Goal: Information Seeking & Learning: Check status

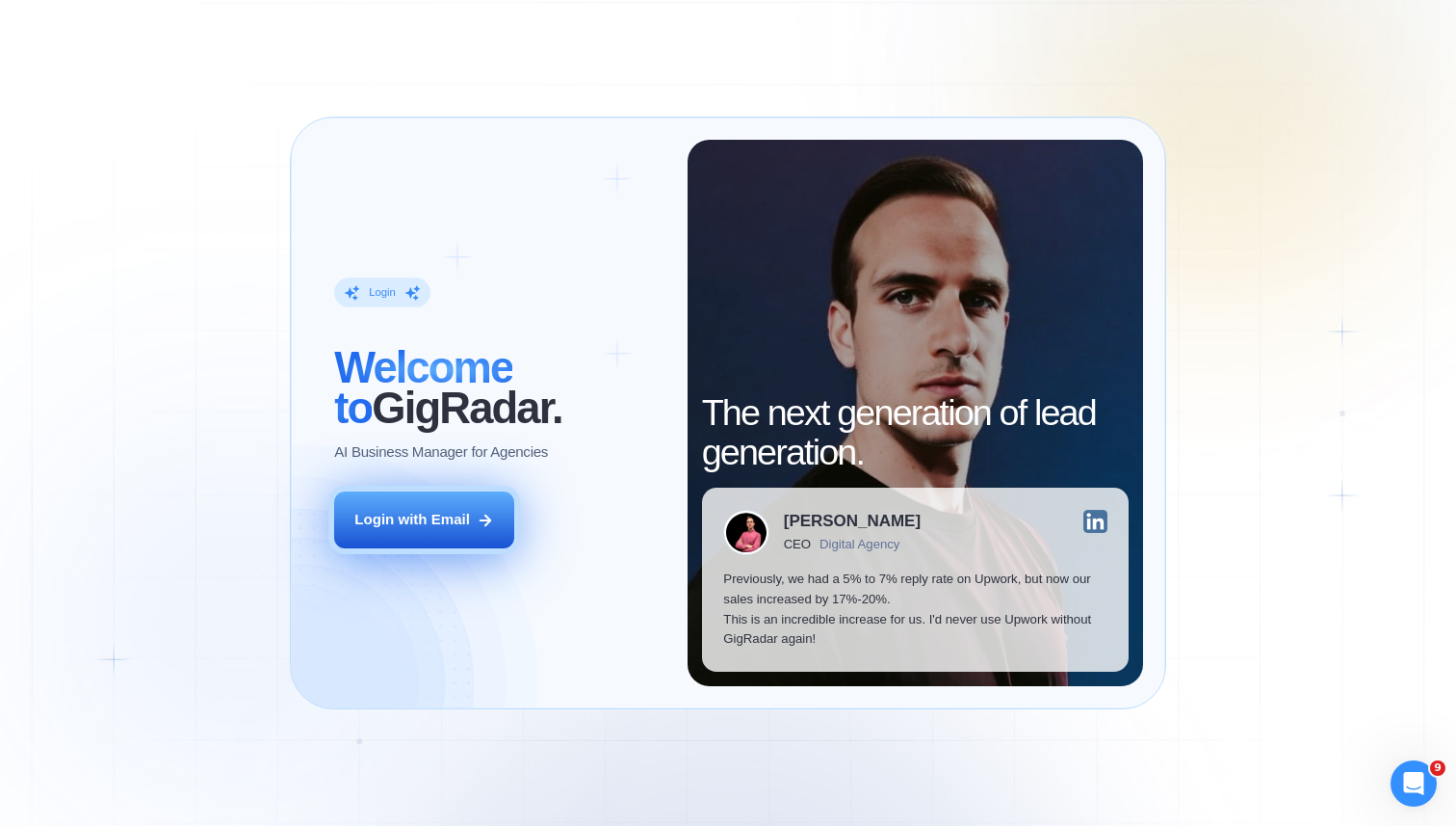
click at [429, 539] on button "Login with Email" at bounding box center [424, 520] width 180 height 57
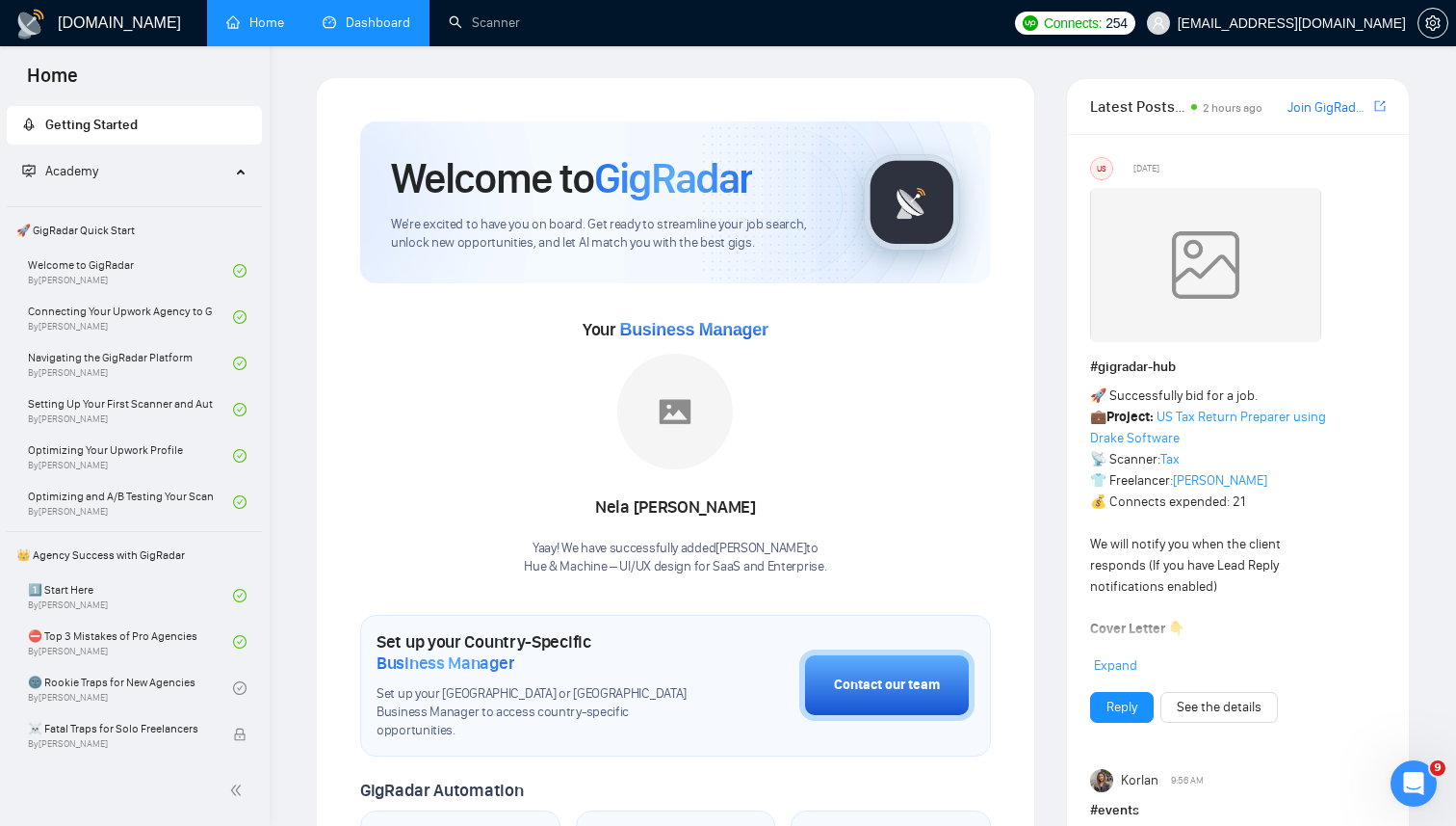
click at [376, 19] on link "Dashboard" at bounding box center [366, 22] width 88 height 16
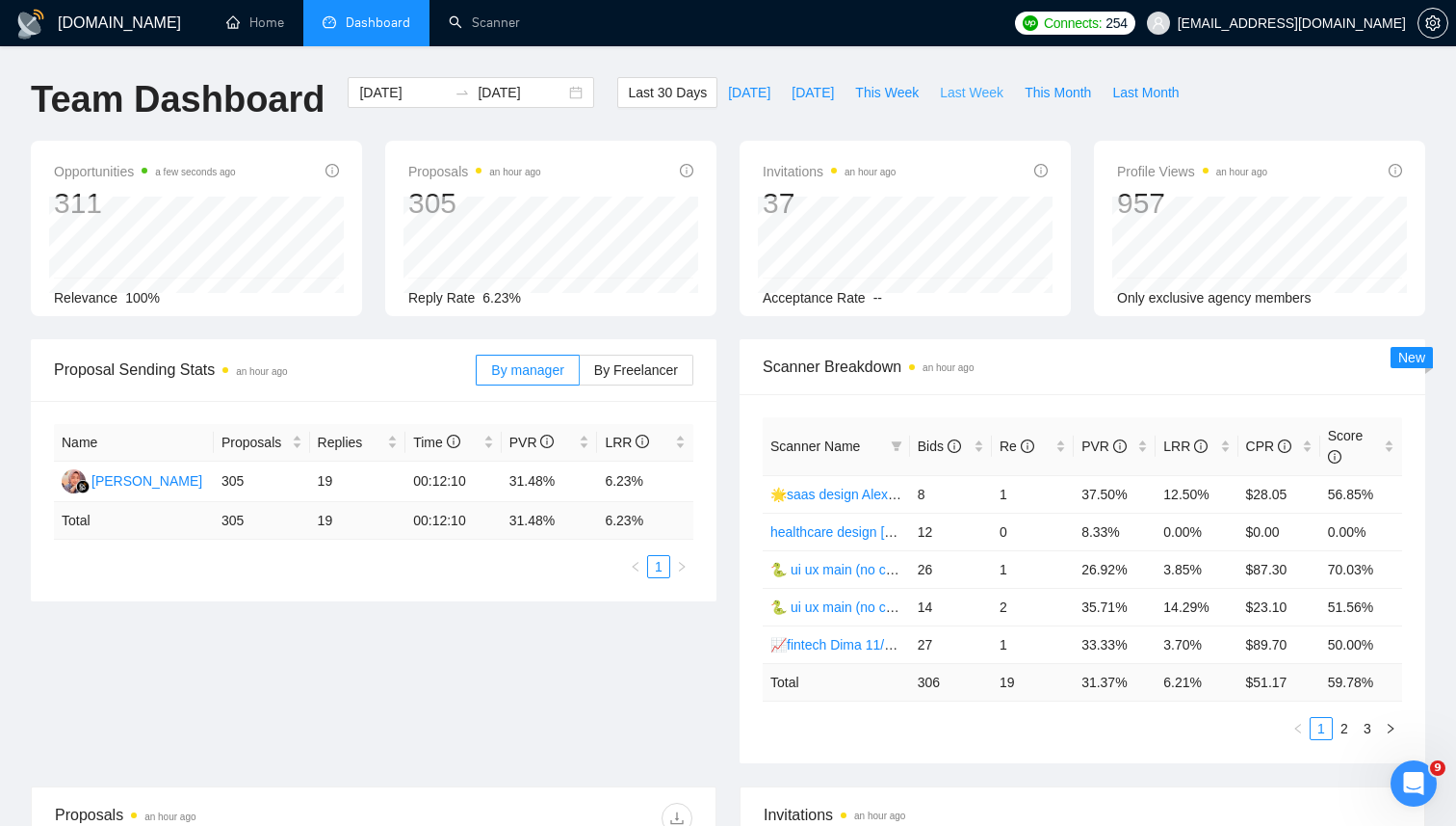
click at [951, 99] on span "Last Week" at bounding box center [971, 93] width 64 height 21
type input "2025-09-08"
type input "2025-09-14"
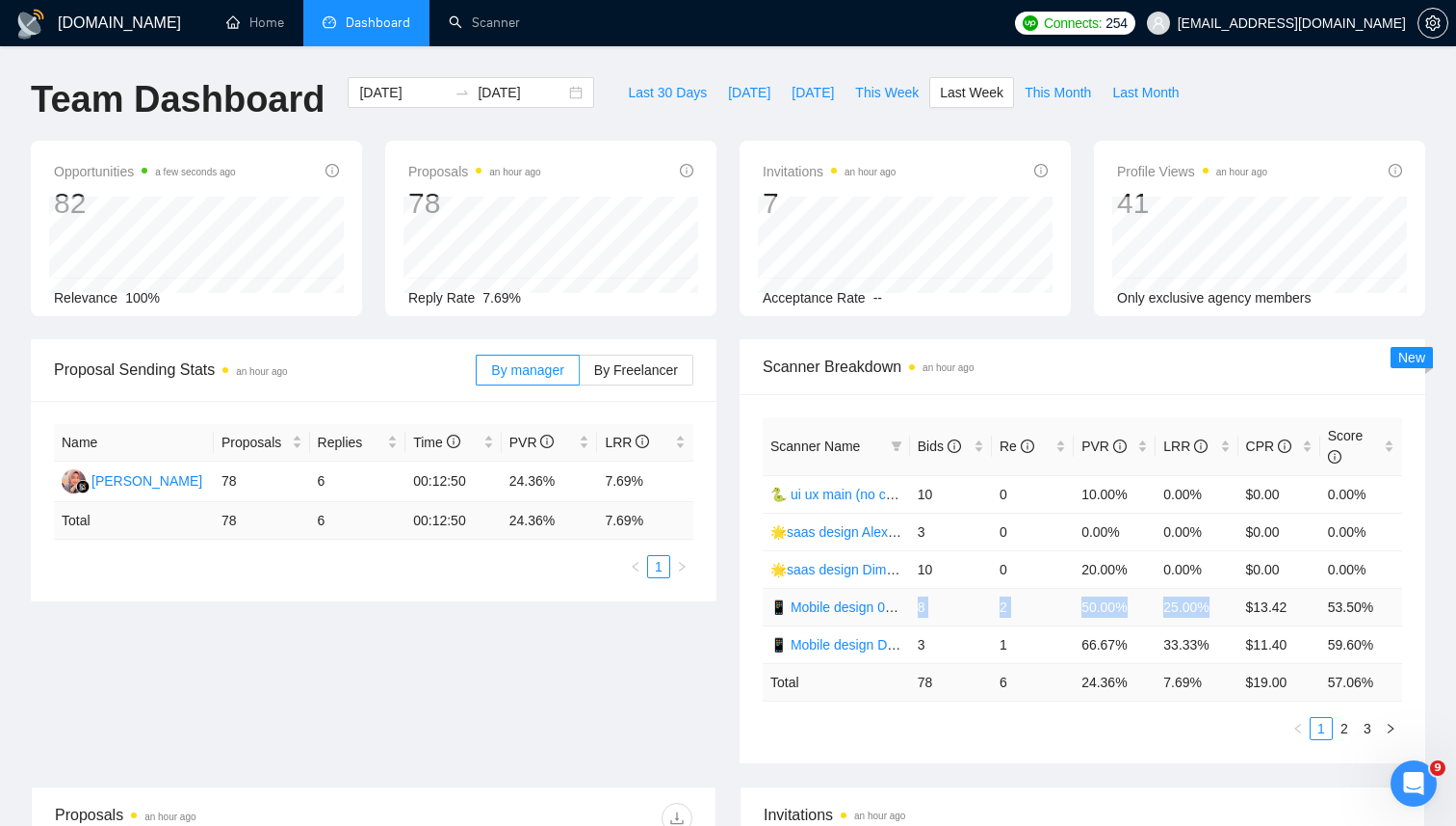
drag, startPoint x: 911, startPoint y: 603, endPoint x: 1228, endPoint y: 607, distance: 317.0
click at [1228, 607] on tr "📱 Mobile design 09/07 (Cases & UX/UI Cat) 8 2 50.00% 25.00% $13.42 53.50%" at bounding box center [1082, 606] width 639 height 38
click at [1031, 605] on td "2" at bounding box center [1032, 606] width 82 height 38
drag, startPoint x: 912, startPoint y: 606, endPoint x: 1014, endPoint y: 605, distance: 102.0
click at [1014, 605] on tr "📱 Mobile design 09/07 (Cases & UX/UI Cat) 8 2 50.00% 25.00% $13.42 53.50%" at bounding box center [1082, 606] width 639 height 38
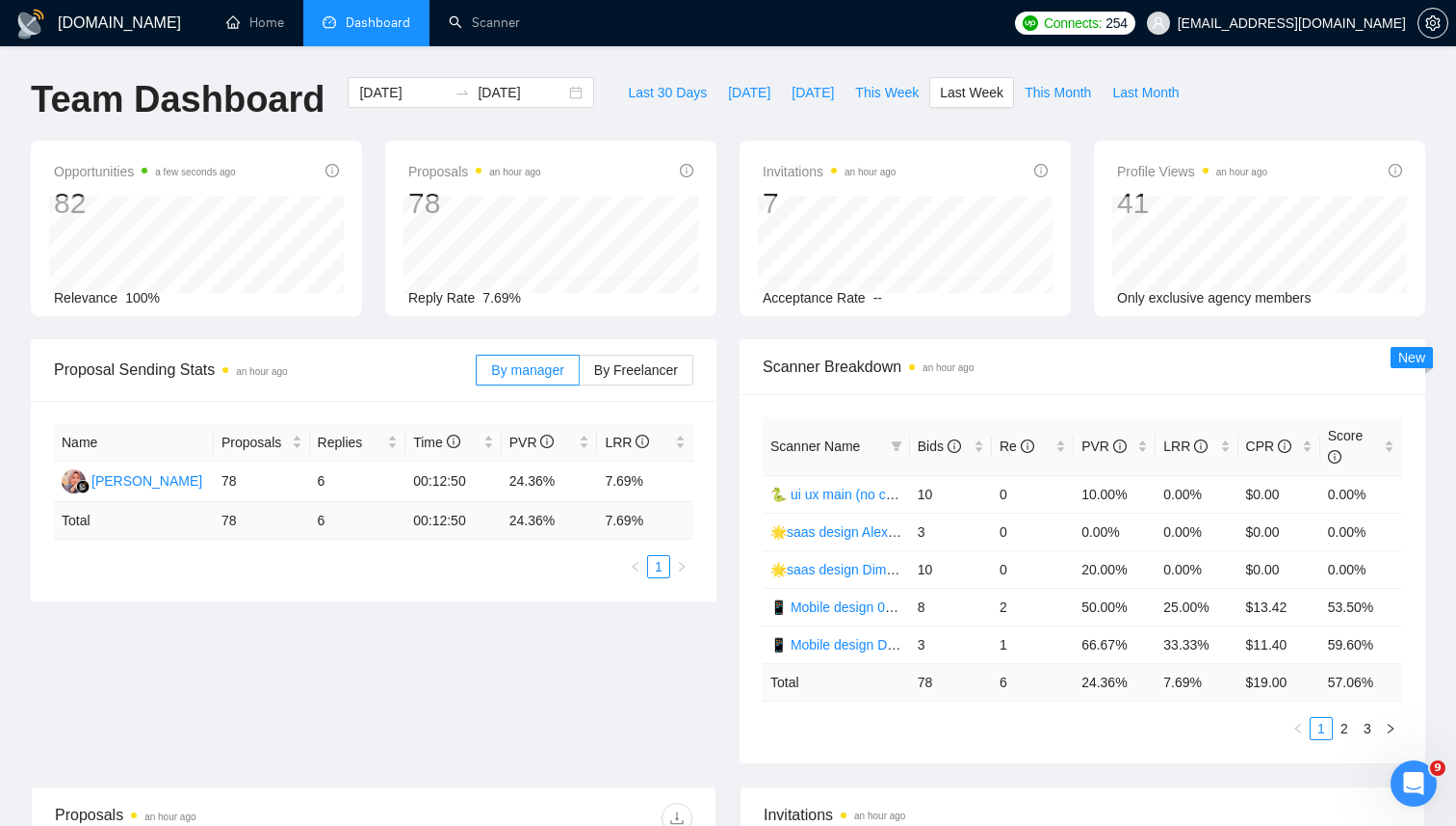
click at [983, 738] on ul "1 2 3" at bounding box center [1082, 728] width 639 height 23
drag, startPoint x: 1078, startPoint y: 682, endPoint x: 1137, endPoint y: 682, distance: 59.0
click at [1137, 682] on td "24.36 %" at bounding box center [1114, 681] width 82 height 38
drag, startPoint x: 1158, startPoint y: 680, endPoint x: 1211, endPoint y: 680, distance: 53.0
click at [1212, 680] on td "7.69 %" at bounding box center [1196, 681] width 82 height 38
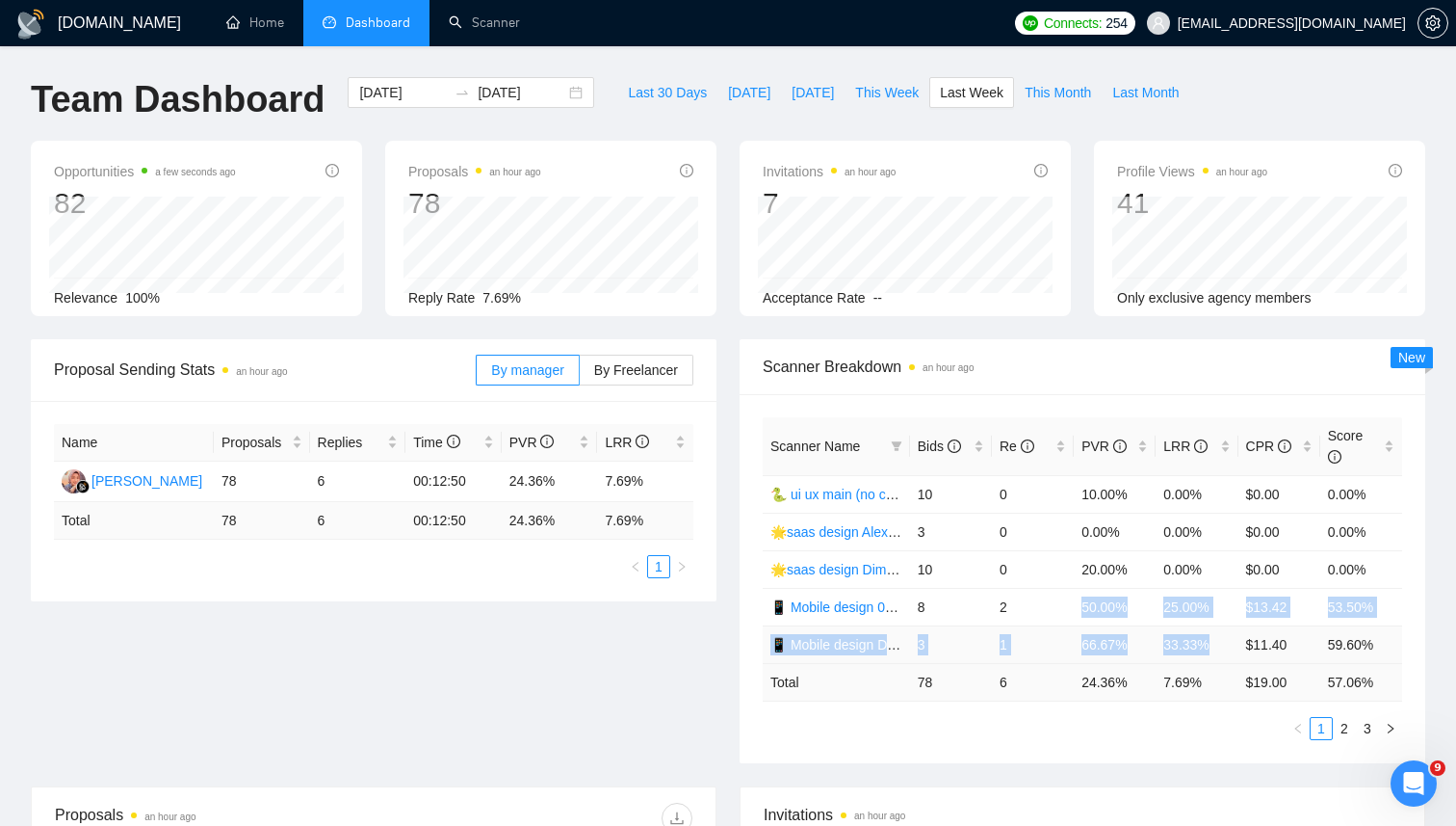
drag, startPoint x: 1081, startPoint y: 607, endPoint x: 1224, endPoint y: 643, distance: 147.5
click at [1225, 644] on tbody "🐍 ui ux main (no cases)/AS 10 0 10.00% 0.00% $0.00 0.00% 🌟saas design Alex prof…" at bounding box center [1082, 569] width 639 height 187
click at [1188, 738] on ul "1 2 3" at bounding box center [1082, 728] width 639 height 23
drag, startPoint x: 916, startPoint y: 605, endPoint x: 1030, endPoint y: 609, distance: 114.1
click at [1030, 609] on tr "📱 Mobile design 09/07 (Cases & UX/UI Cat) 8 2 50.00% 25.00% $13.42 53.50%" at bounding box center [1082, 606] width 639 height 38
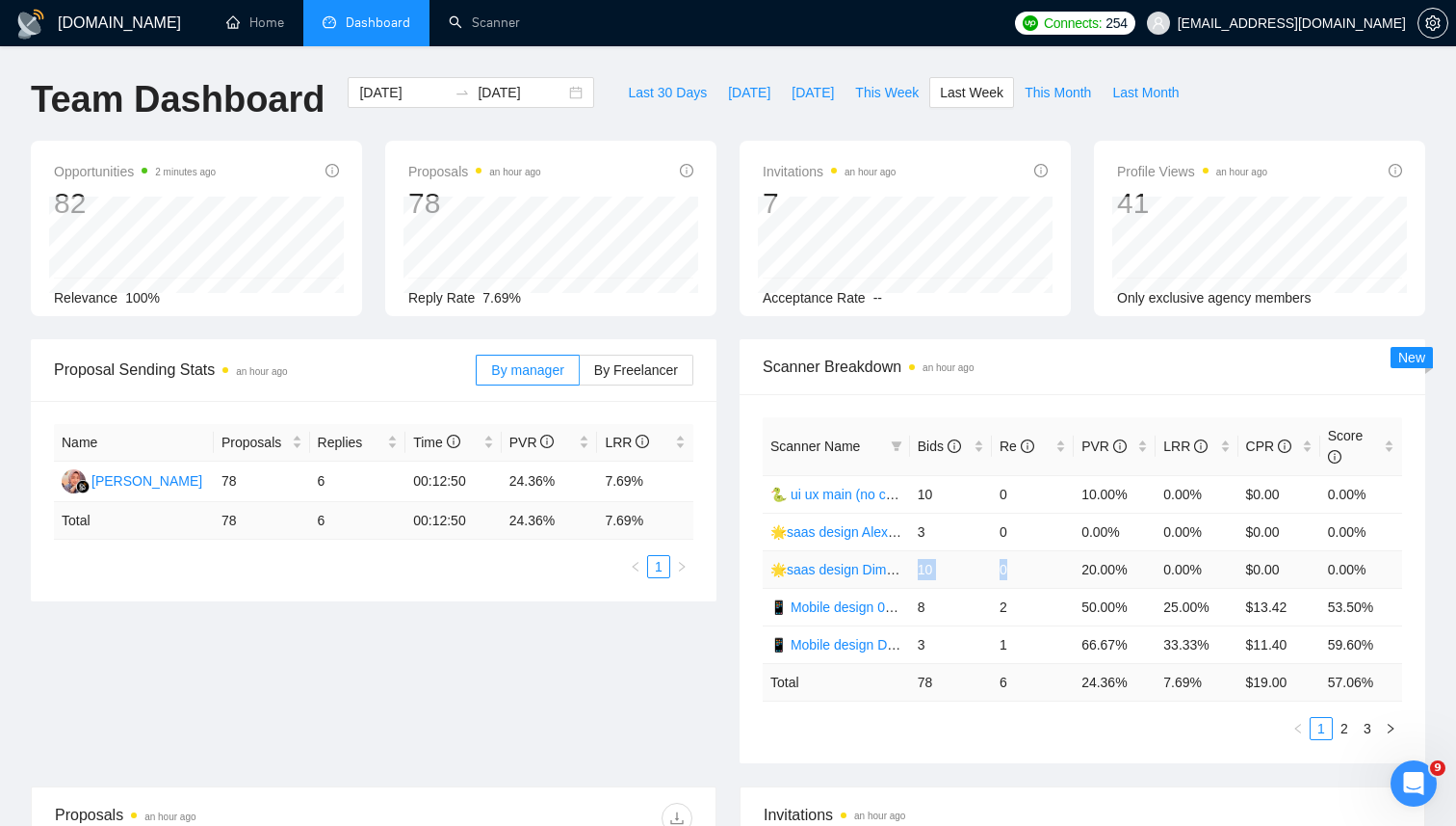
drag, startPoint x: 913, startPoint y: 566, endPoint x: 1018, endPoint y: 569, distance: 105.0
click at [1018, 569] on tr "🌟saas design Dima 25/08 10 0 20.00% 0.00% $0.00 0.00%" at bounding box center [1082, 568] width 639 height 38
click at [556, 83] on div "2025-09-08 2025-09-14" at bounding box center [470, 93] width 246 height 31
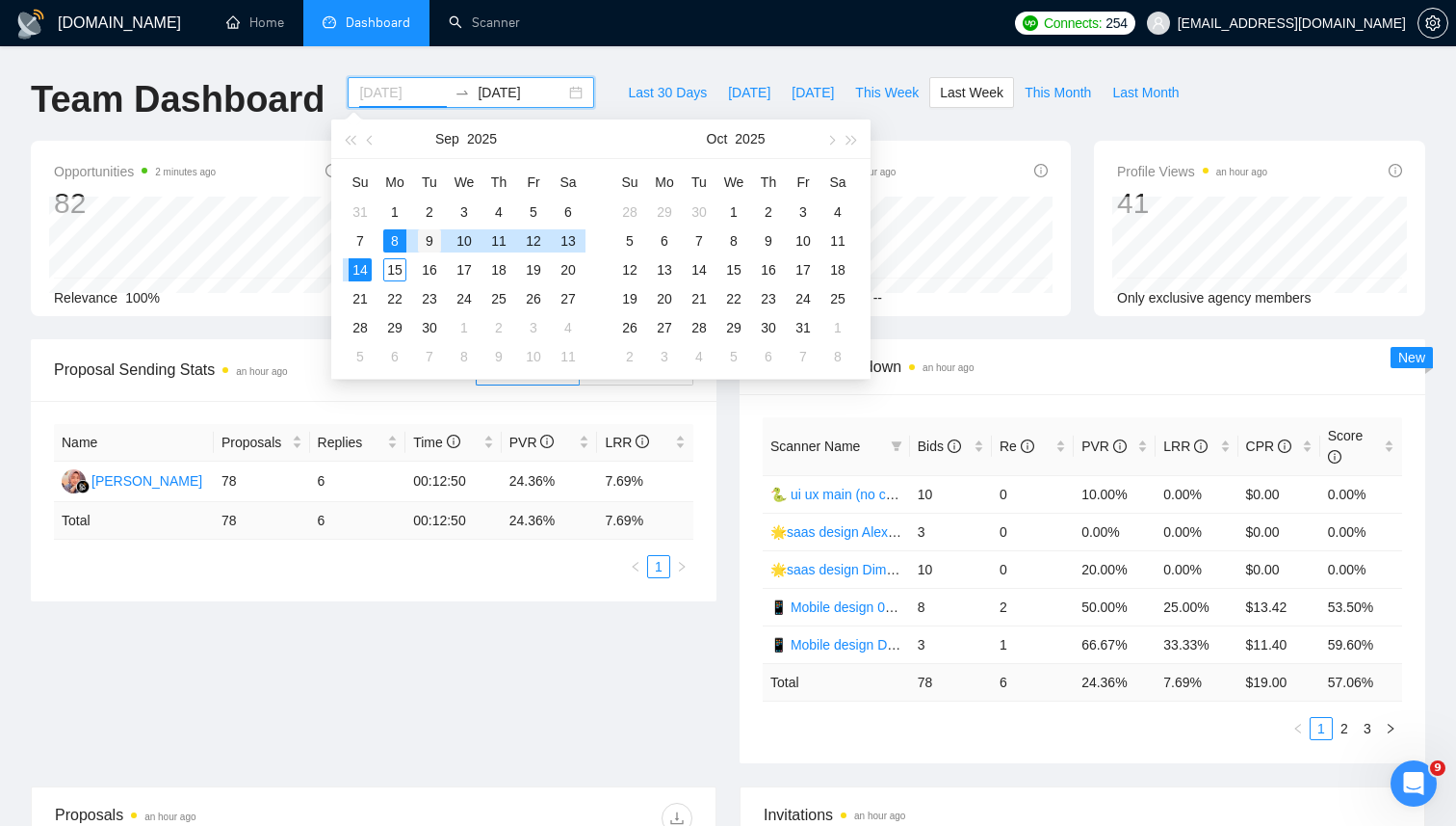
type input "2025-09-09"
click at [425, 237] on div "9" at bounding box center [430, 241] width 23 height 23
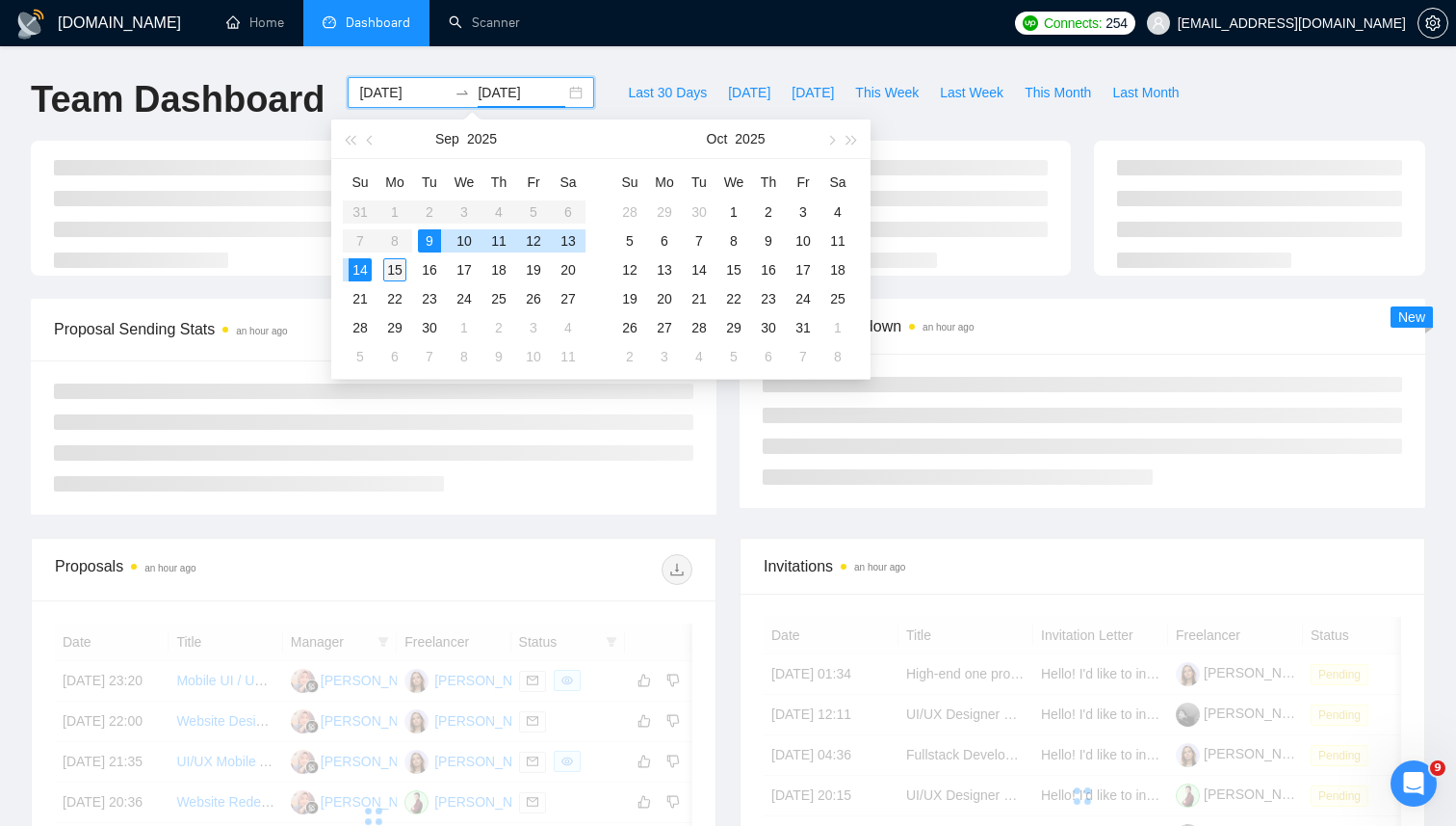
type input "2025-09-15"
click at [391, 276] on div "15" at bounding box center [395, 270] width 23 height 23
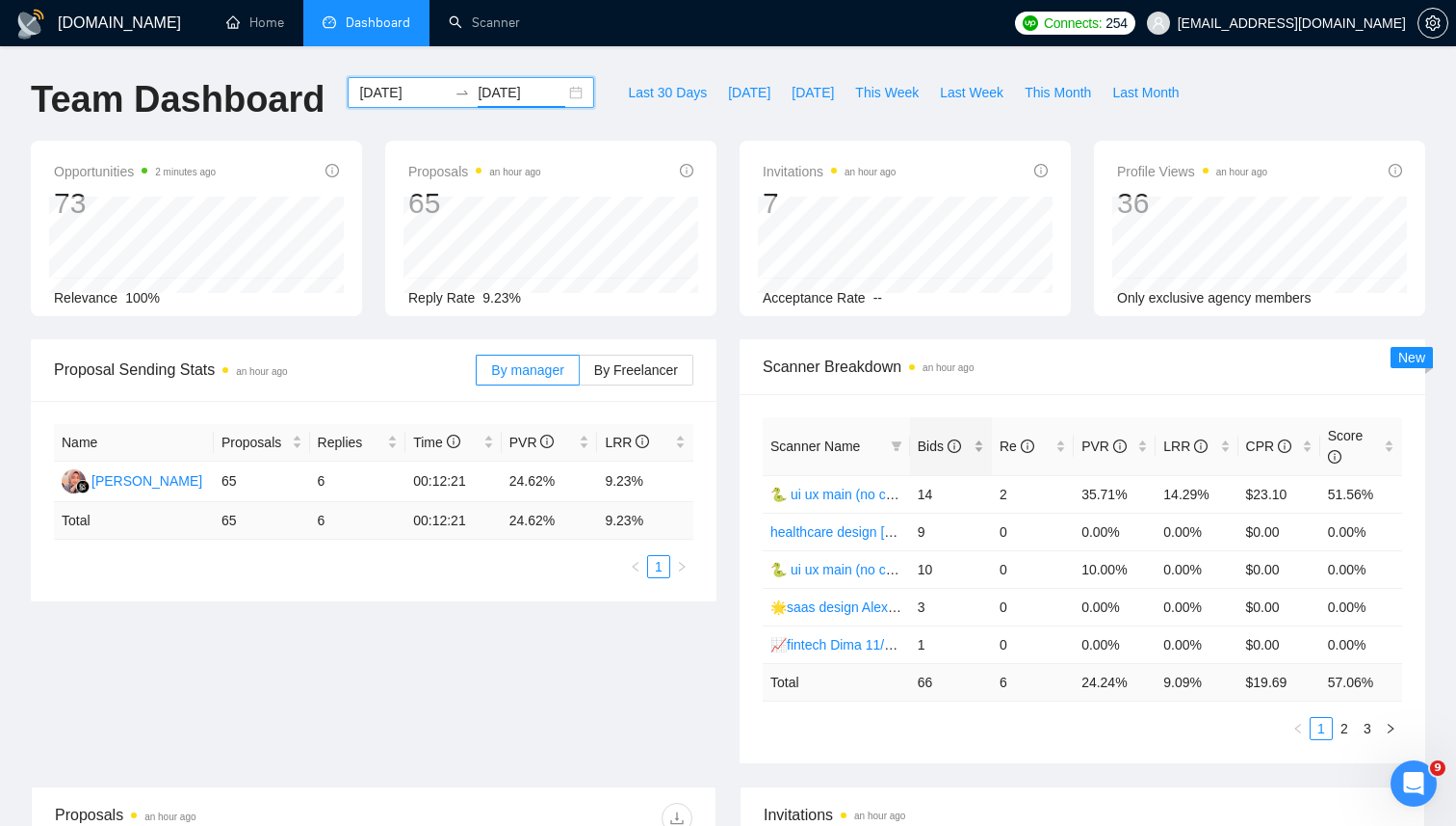
click at [978, 446] on div "Bids" at bounding box center [950, 446] width 67 height 21
drag, startPoint x: 914, startPoint y: 607, endPoint x: 1020, endPoint y: 610, distance: 106.0
click at [1020, 610] on tr "healthcare design Alex 04/06 profile rate 9 0 0.00% 0.00% $0.00 0.00%" at bounding box center [1082, 606] width 639 height 38
click at [1020, 610] on td "0" at bounding box center [1032, 606] width 82 height 38
